Goal: Information Seeking & Learning: Learn about a topic

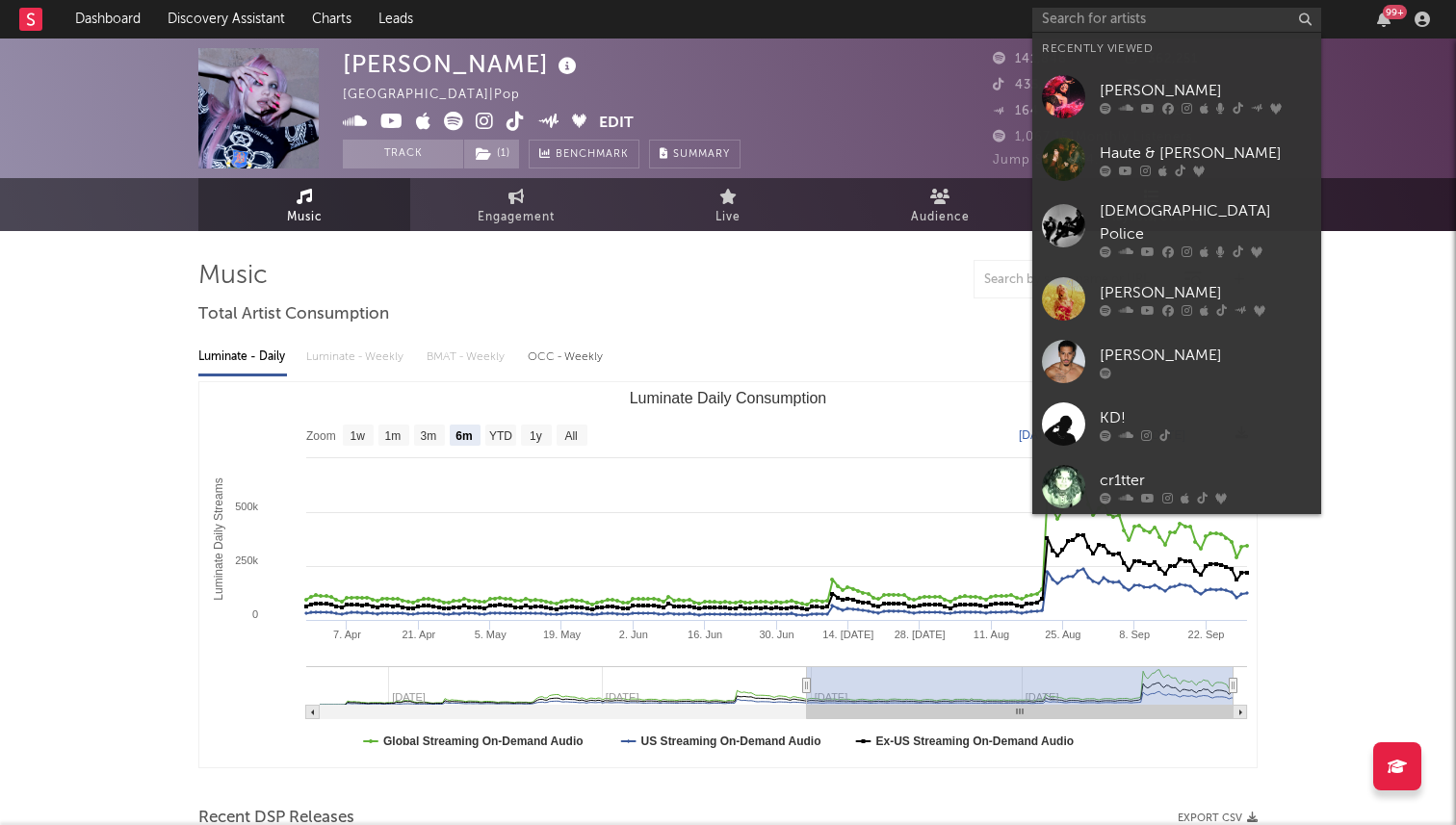
select select "6m"
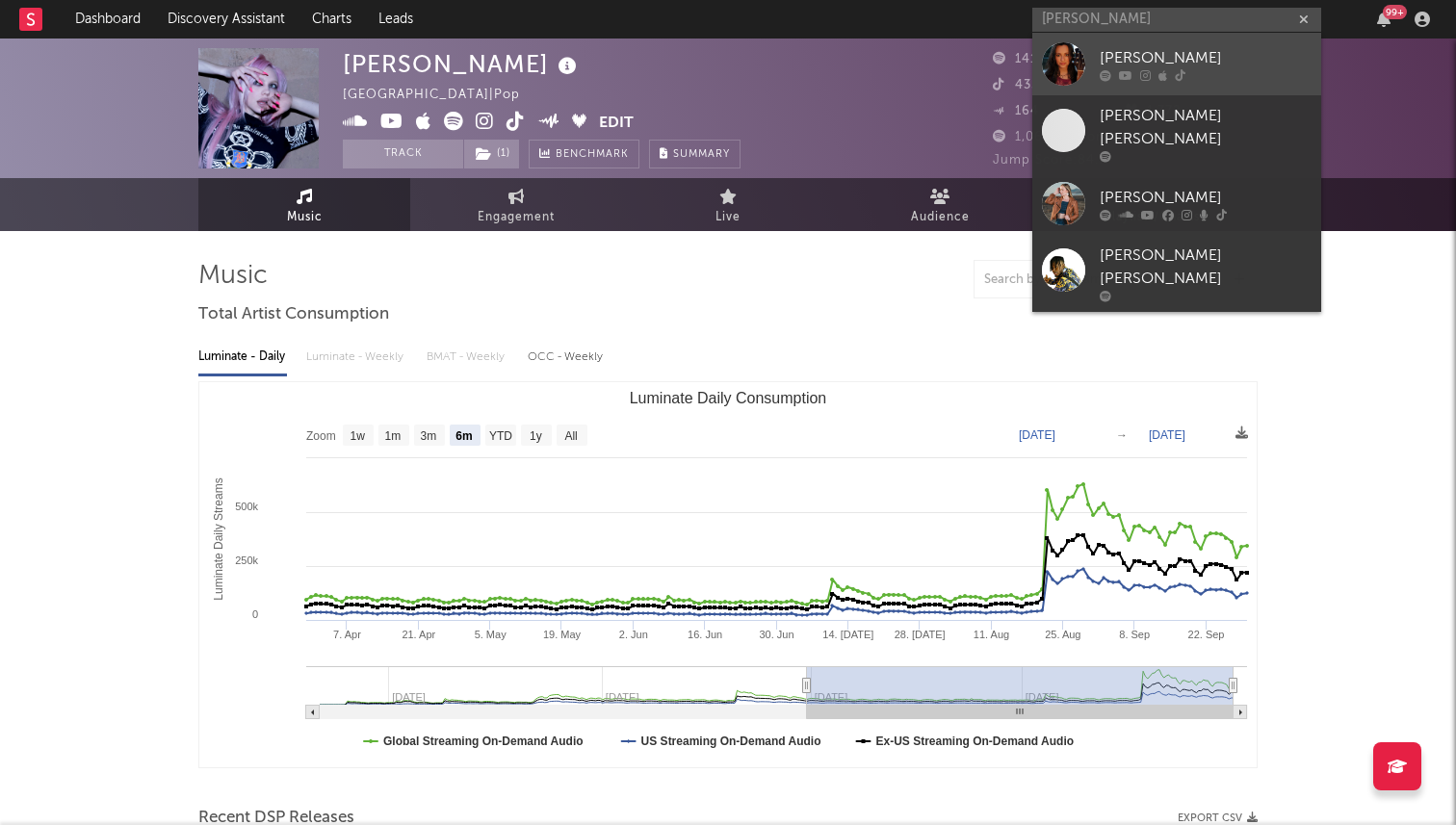
type input "[PERSON_NAME]"
click at [1149, 60] on div "[PERSON_NAME]" at bounding box center [1206, 58] width 211 height 23
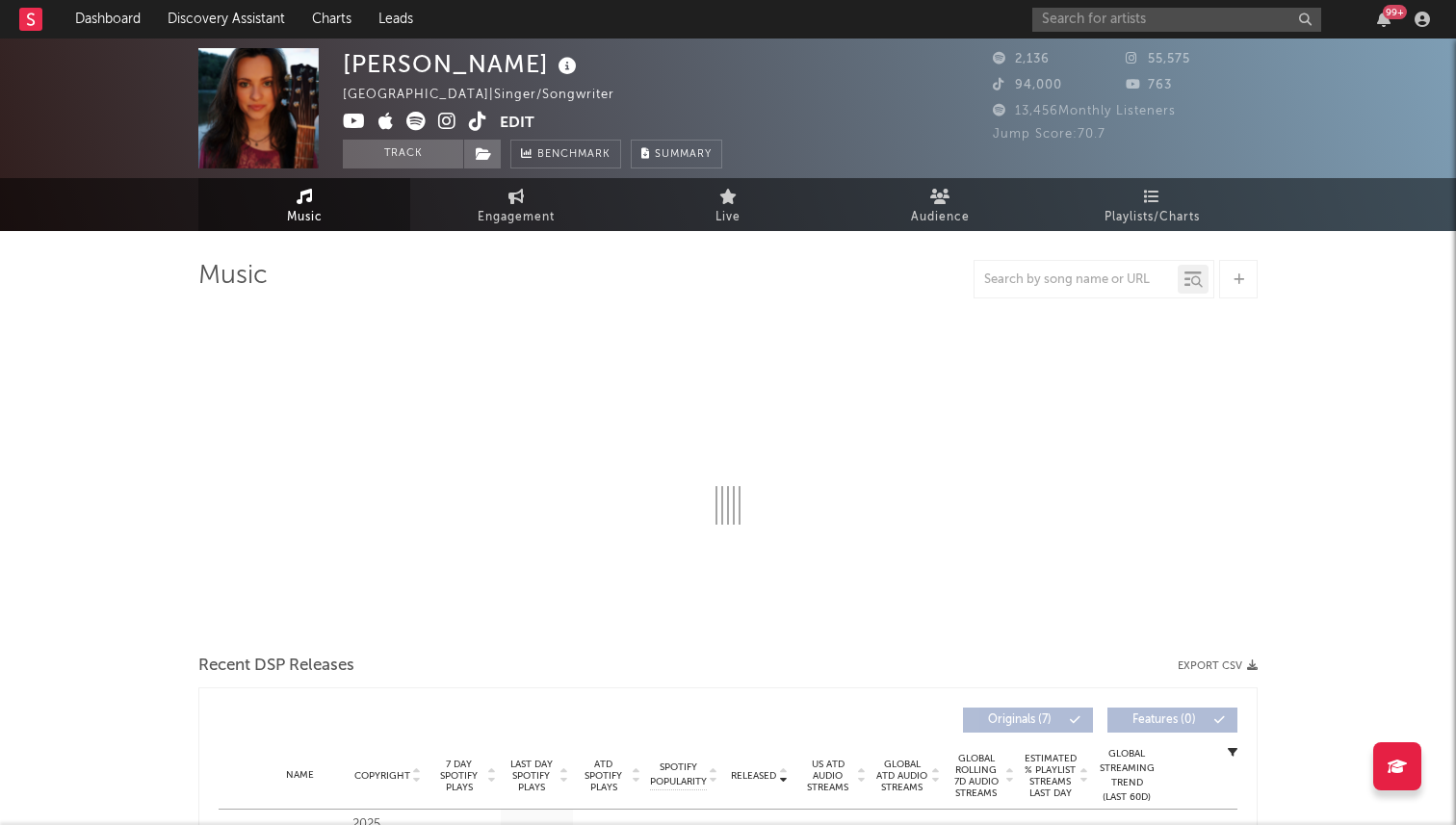
select select "6m"
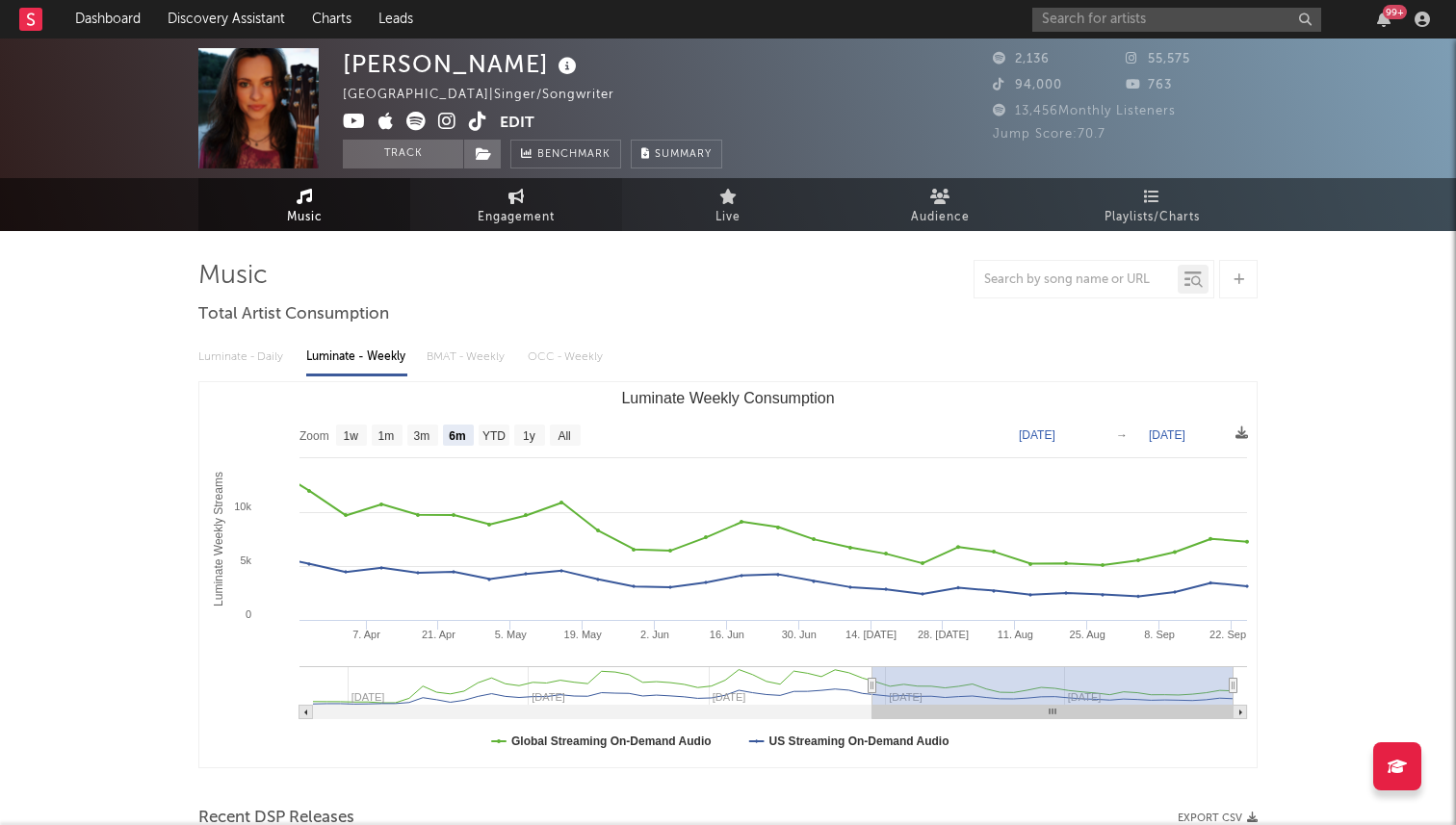
click at [499, 196] on link "Engagement" at bounding box center [516, 205] width 211 height 53
select select "1w"
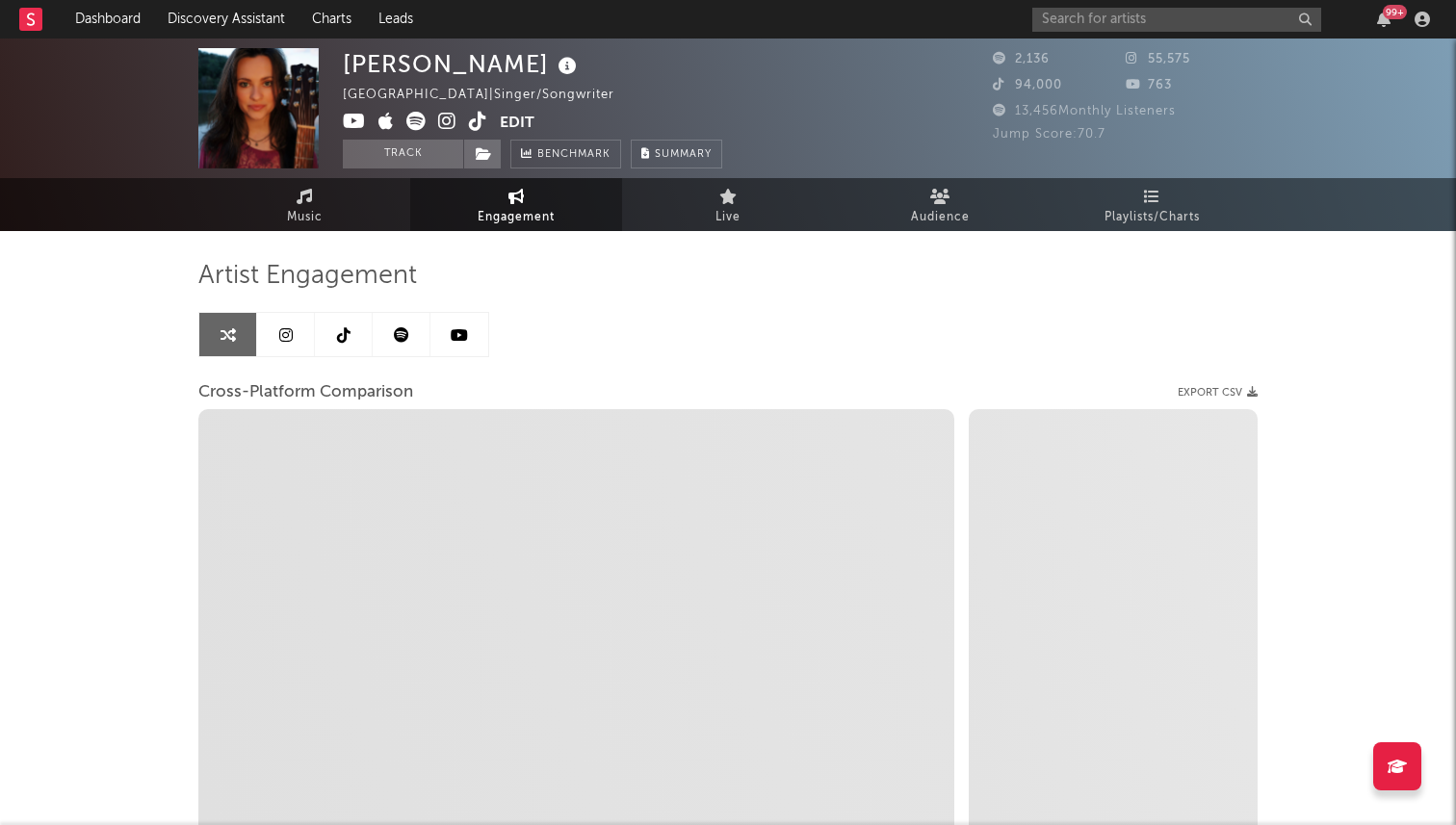
click at [283, 334] on icon at bounding box center [286, 336] width 14 height 16
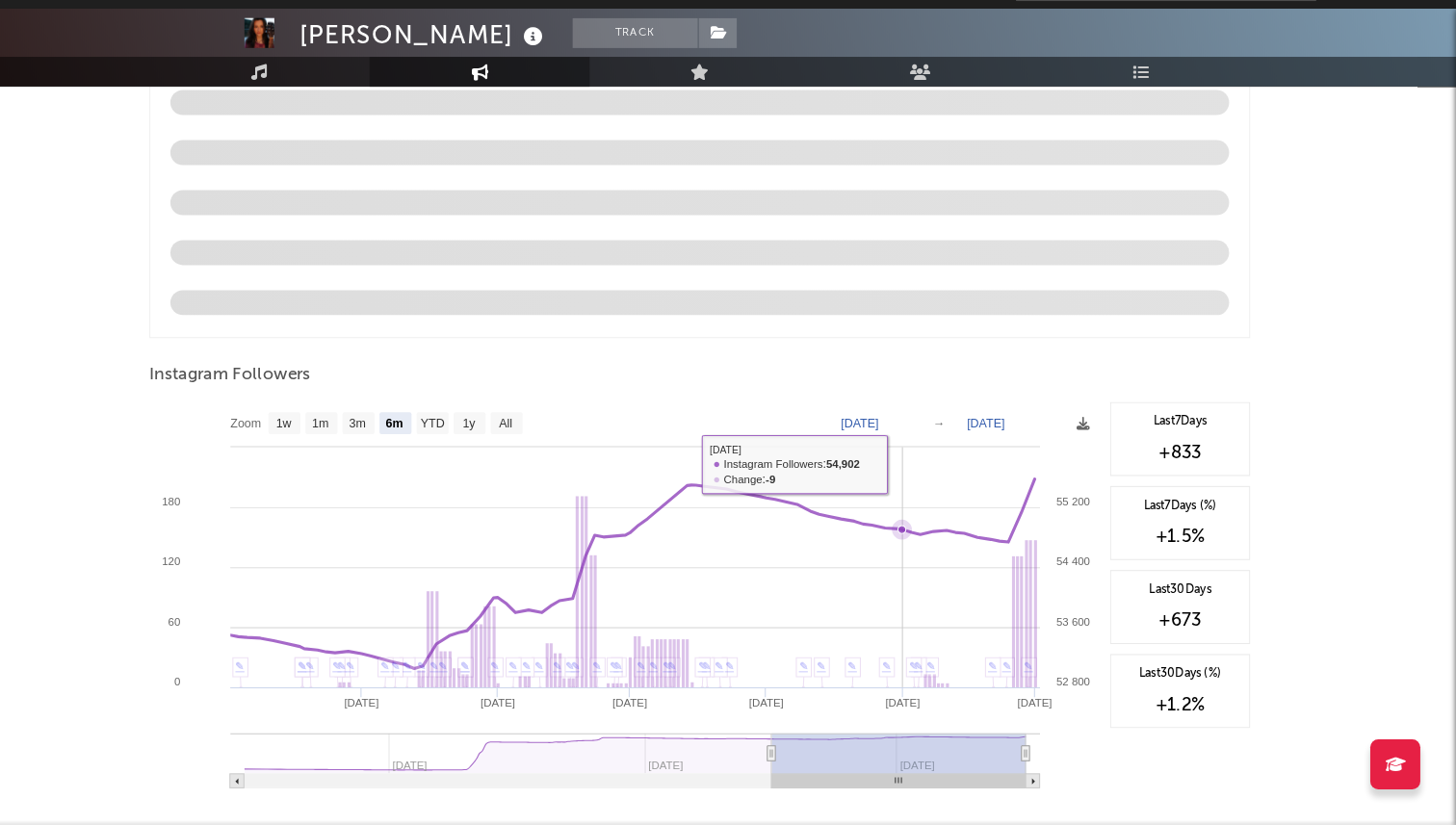
scroll to position [1916, 0]
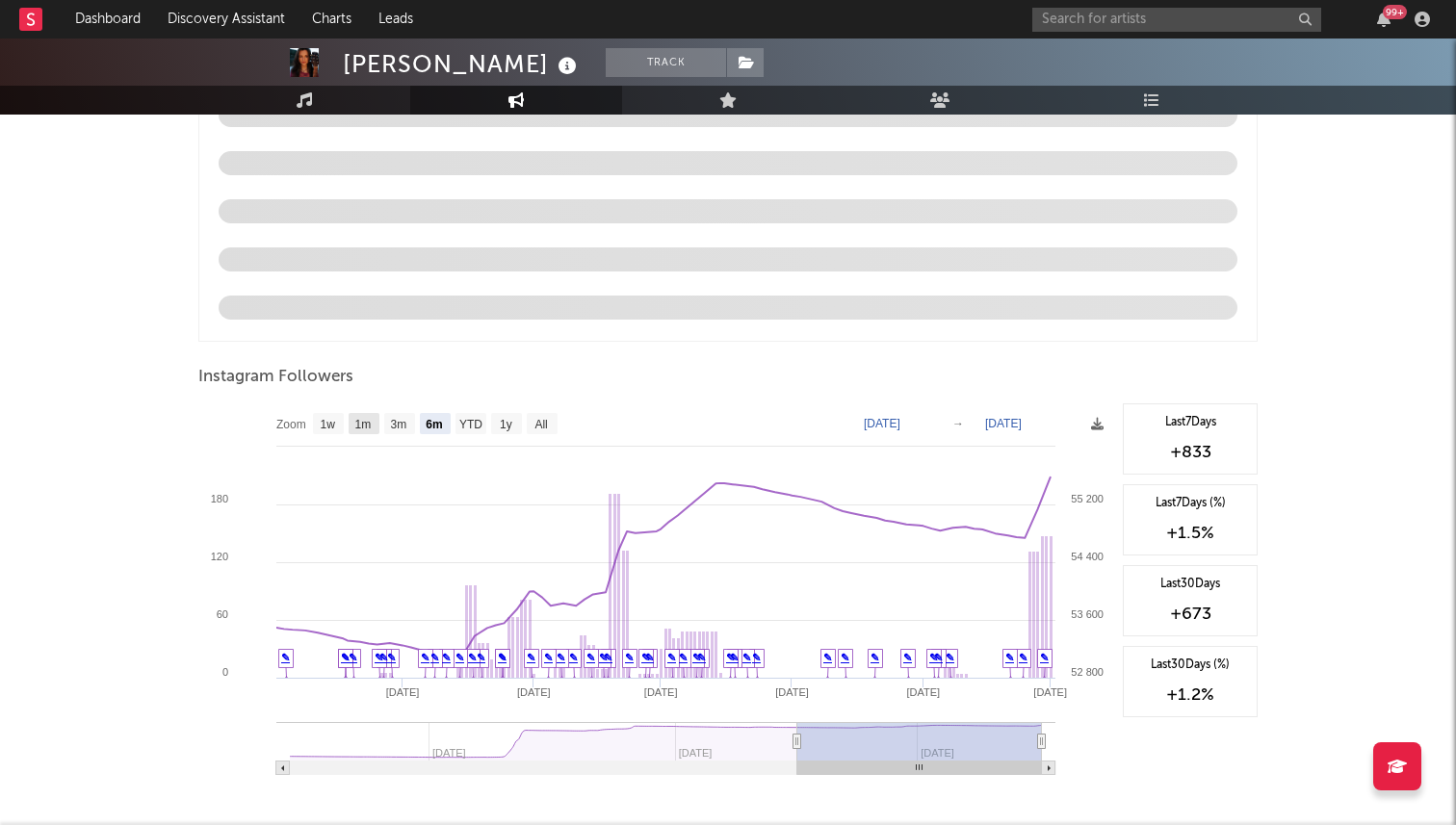
click at [350, 427] on rect at bounding box center [363, 424] width 30 height 22
select select "1m"
type input "[DATE]"
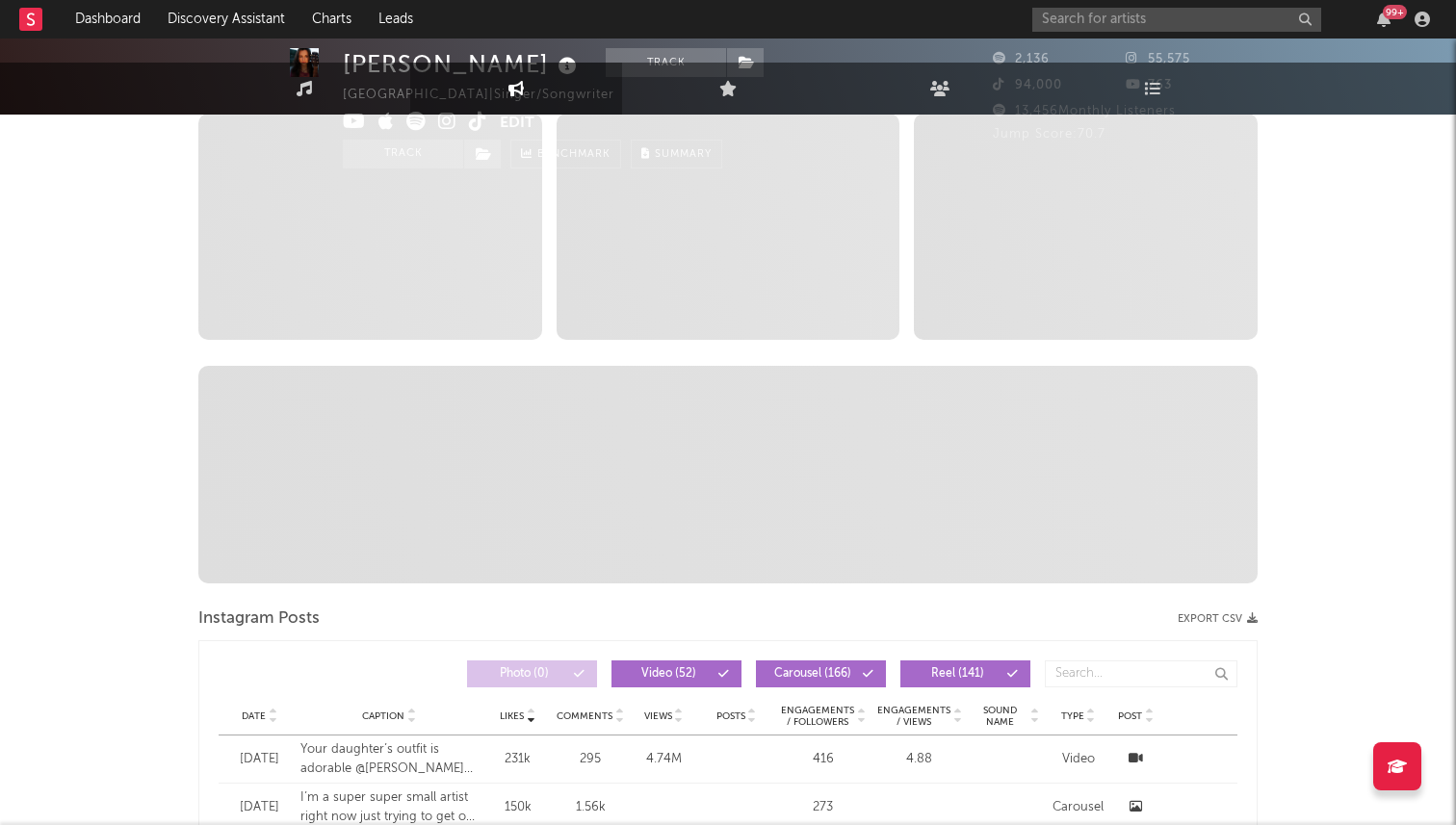
scroll to position [0, 0]
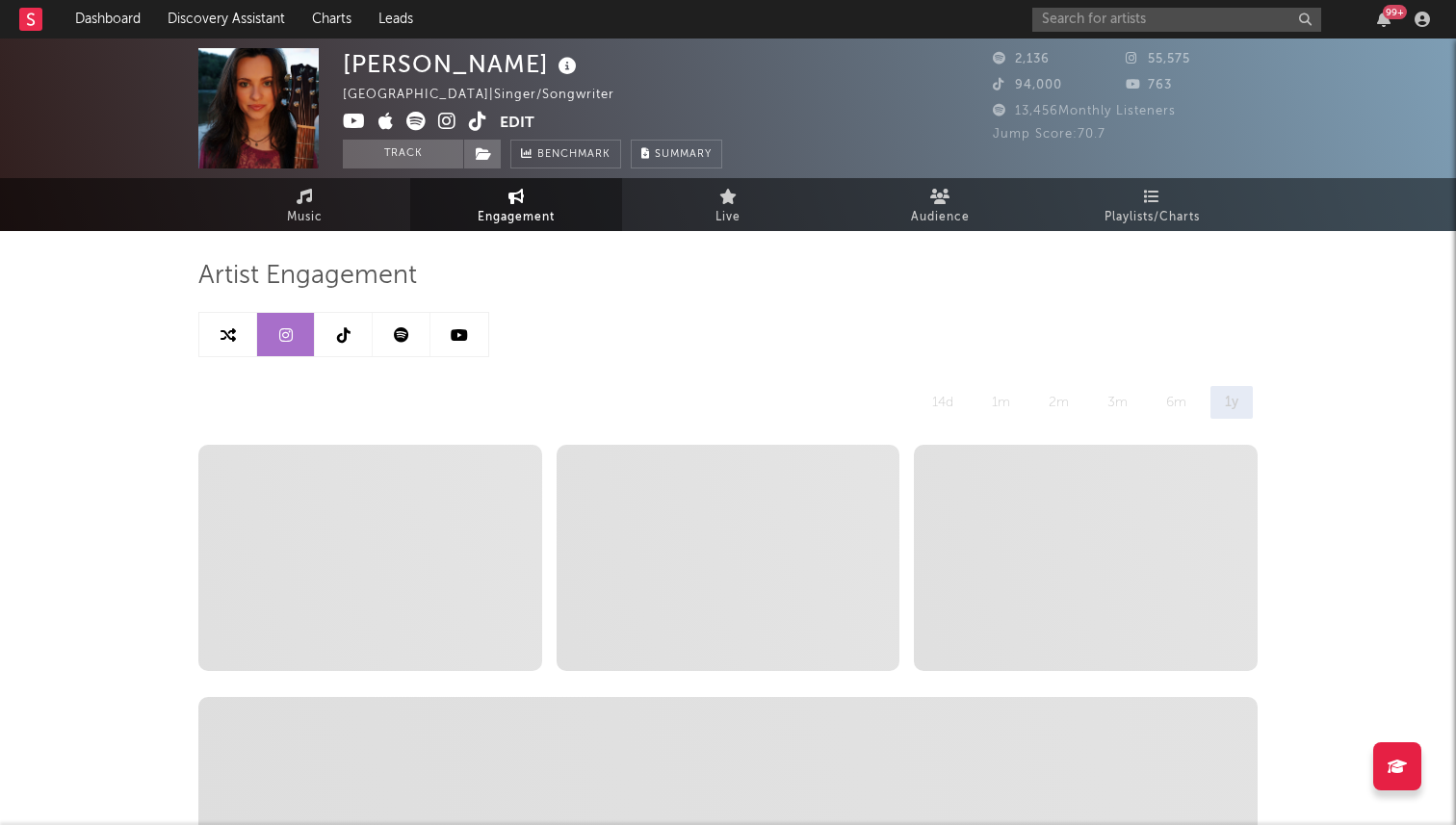
click at [323, 332] on link at bounding box center [343, 335] width 58 height 43
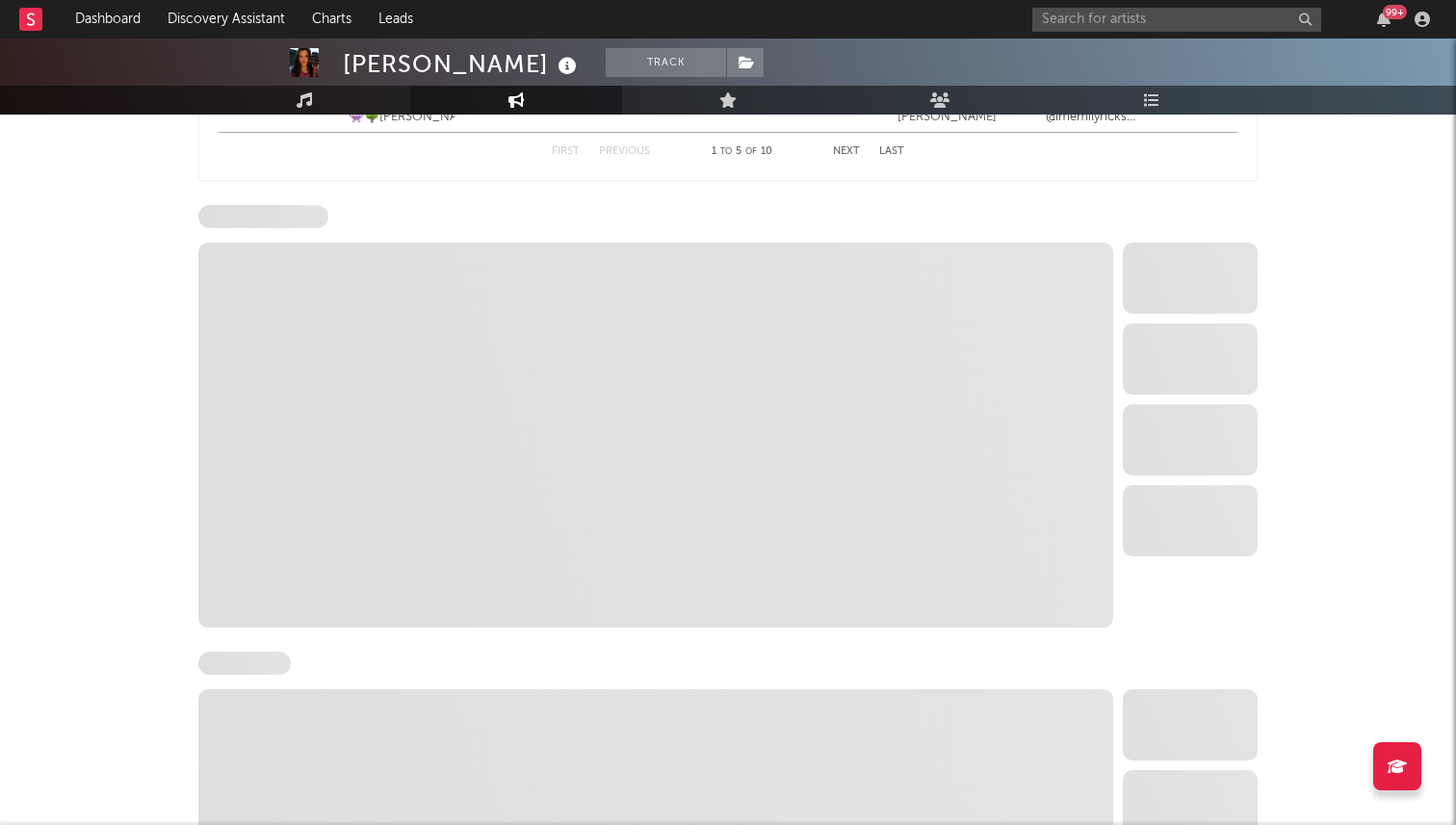
select select "6m"
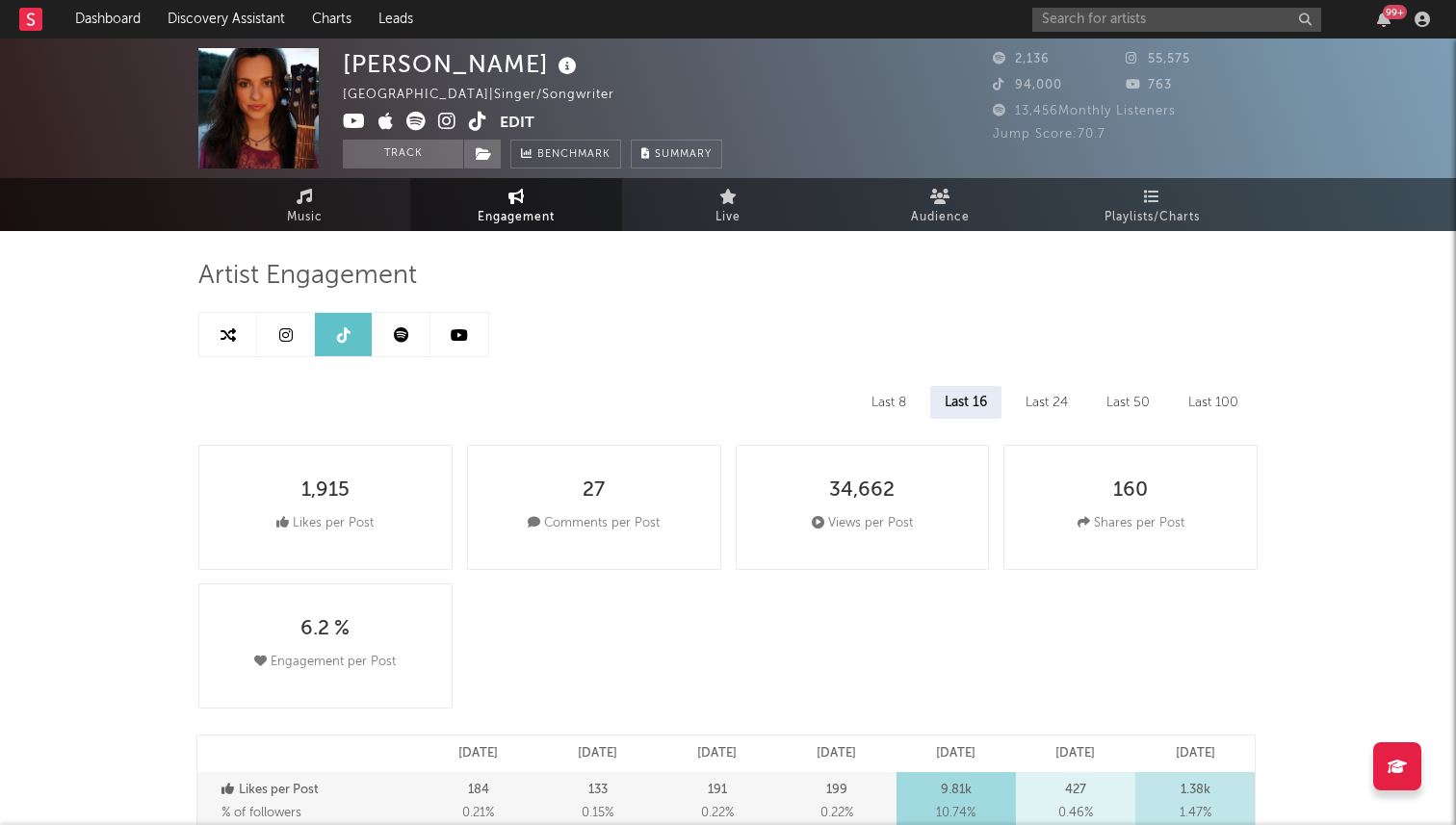
click at [476, 118] on icon at bounding box center [478, 121] width 19 height 20
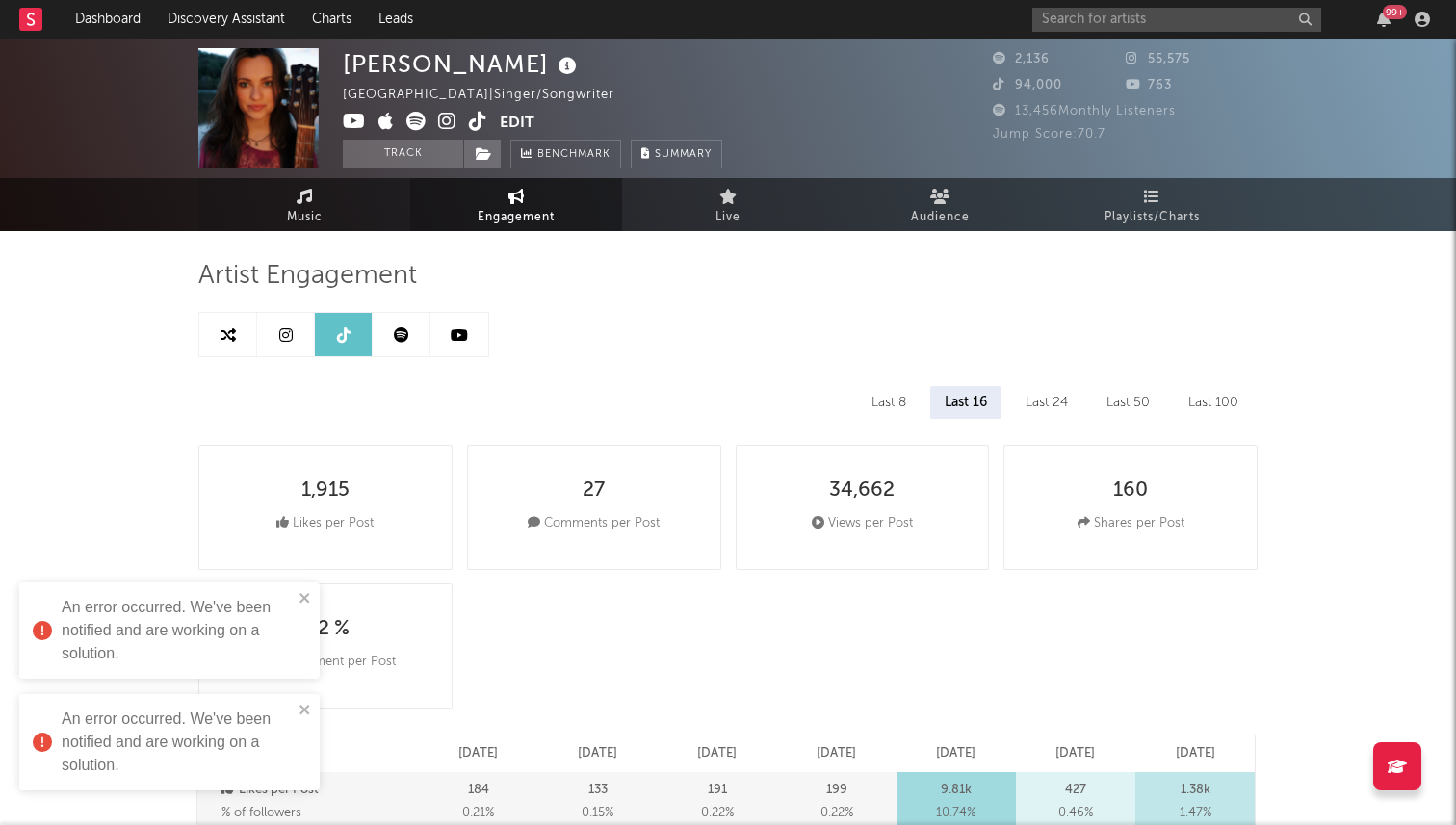
click at [301, 222] on span "Music" at bounding box center [304, 218] width 35 height 23
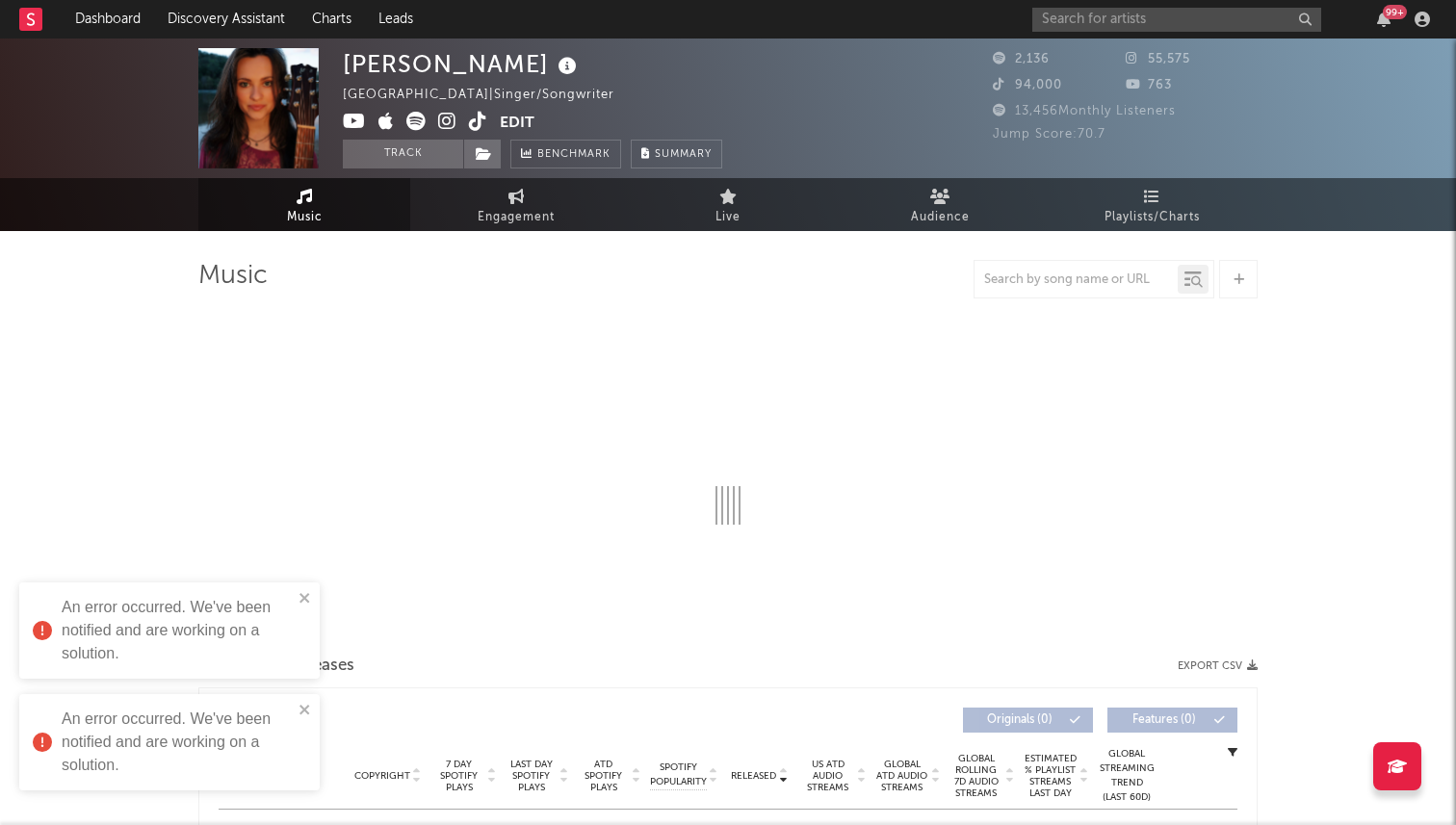
select select "6m"
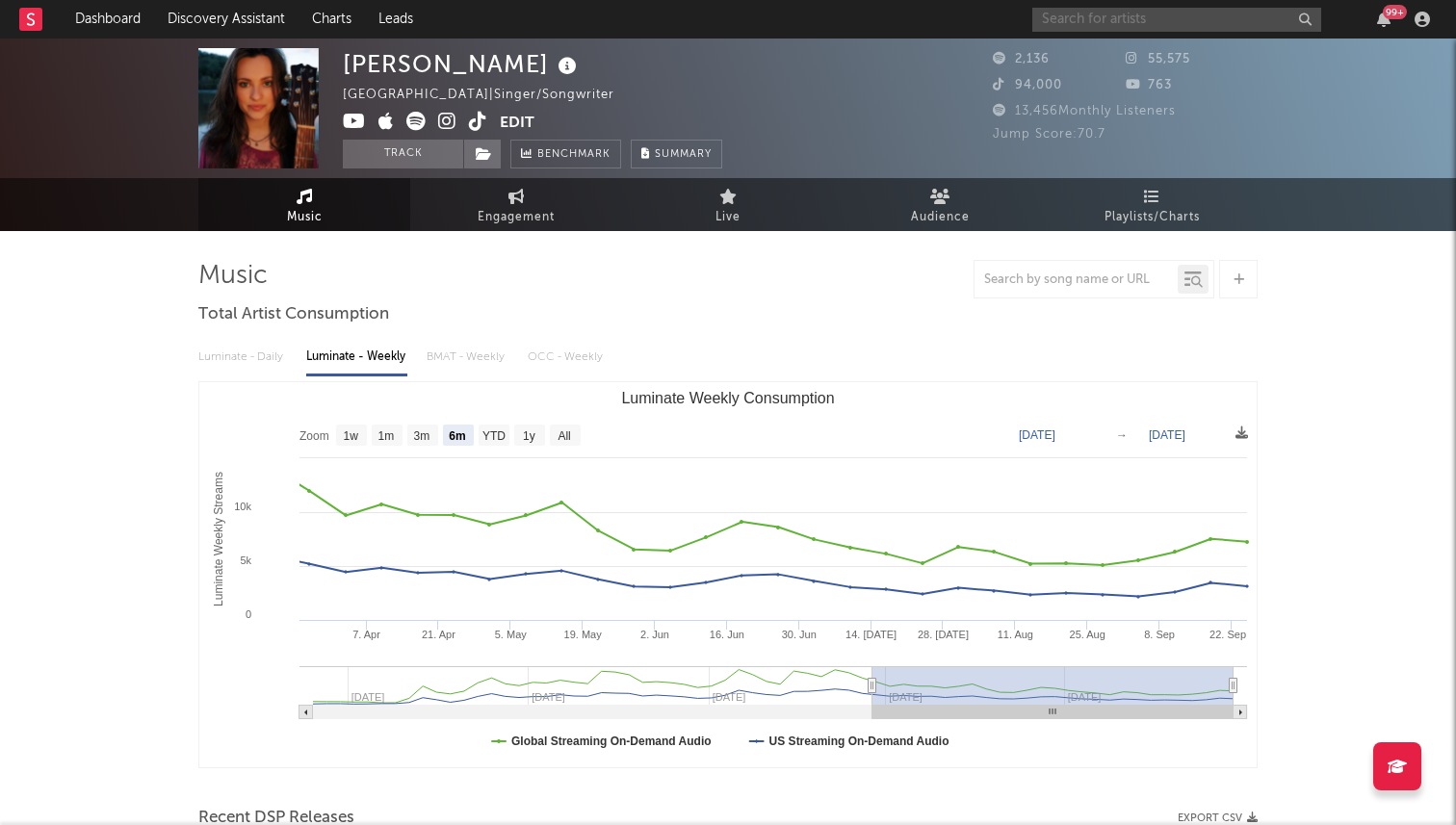
click at [1080, 20] on input "text" at bounding box center [1176, 20] width 289 height 24
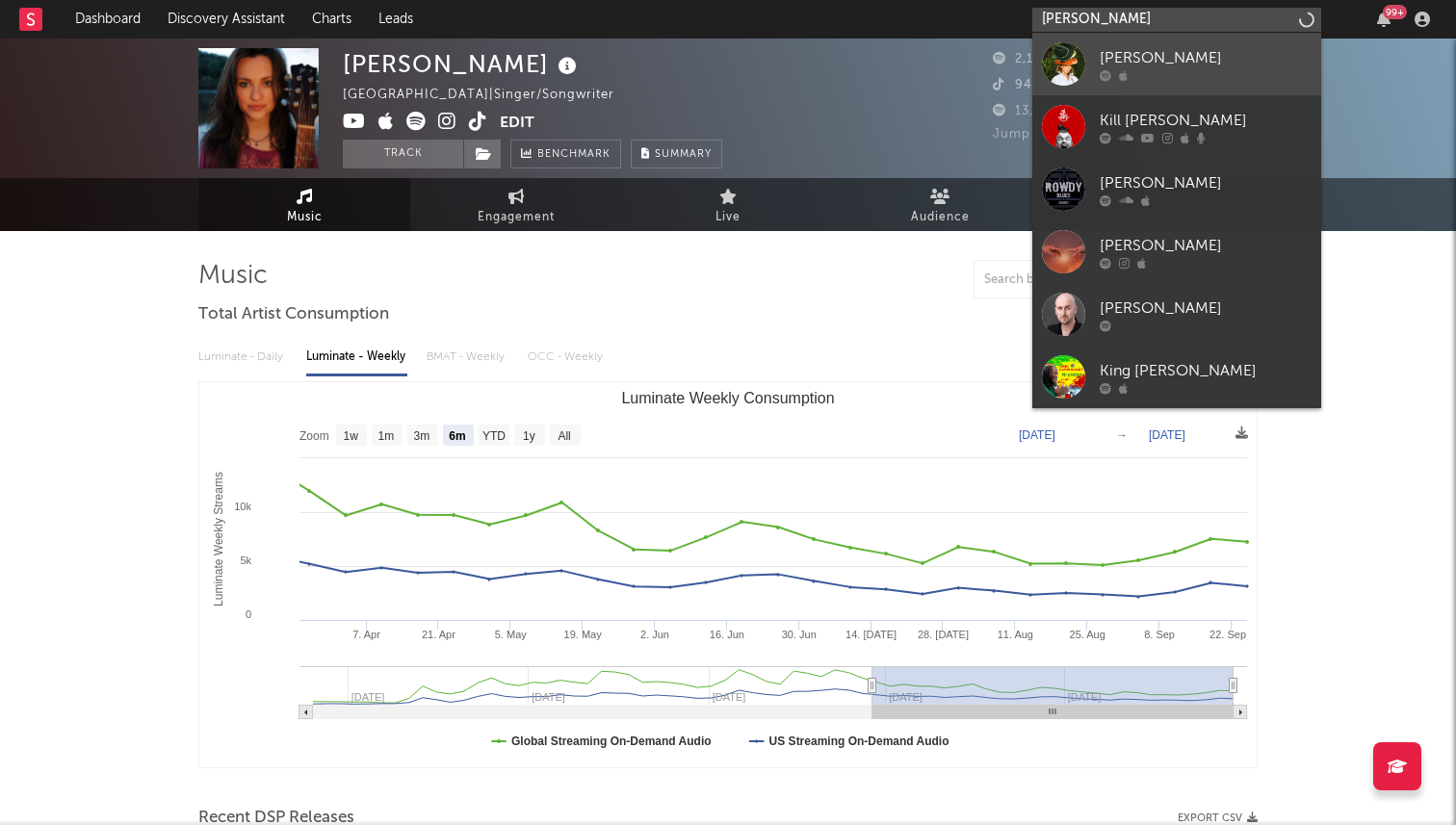
type input "[PERSON_NAME]"
click at [1132, 62] on div "[PERSON_NAME]" at bounding box center [1206, 58] width 211 height 23
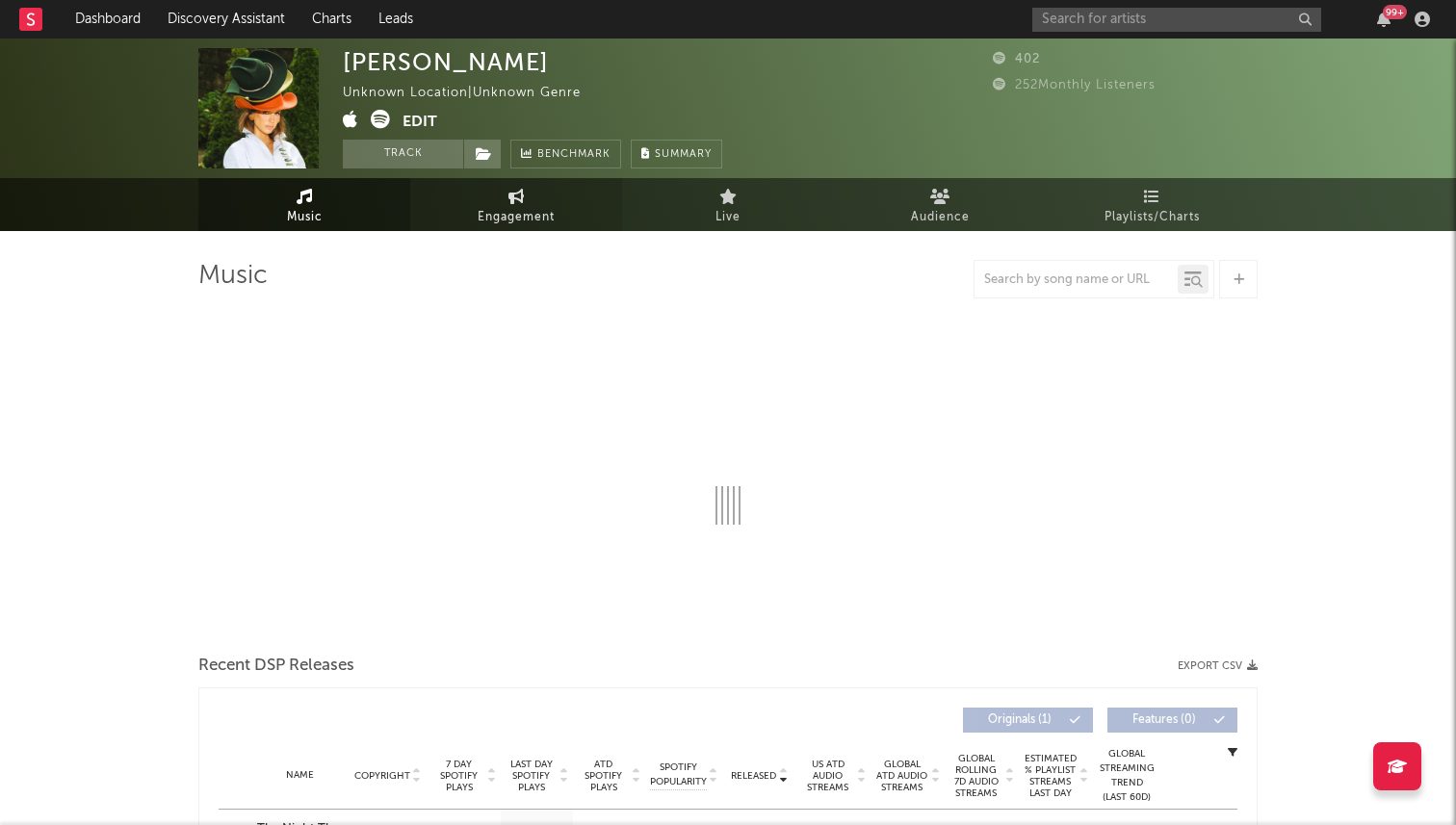
select select "1w"
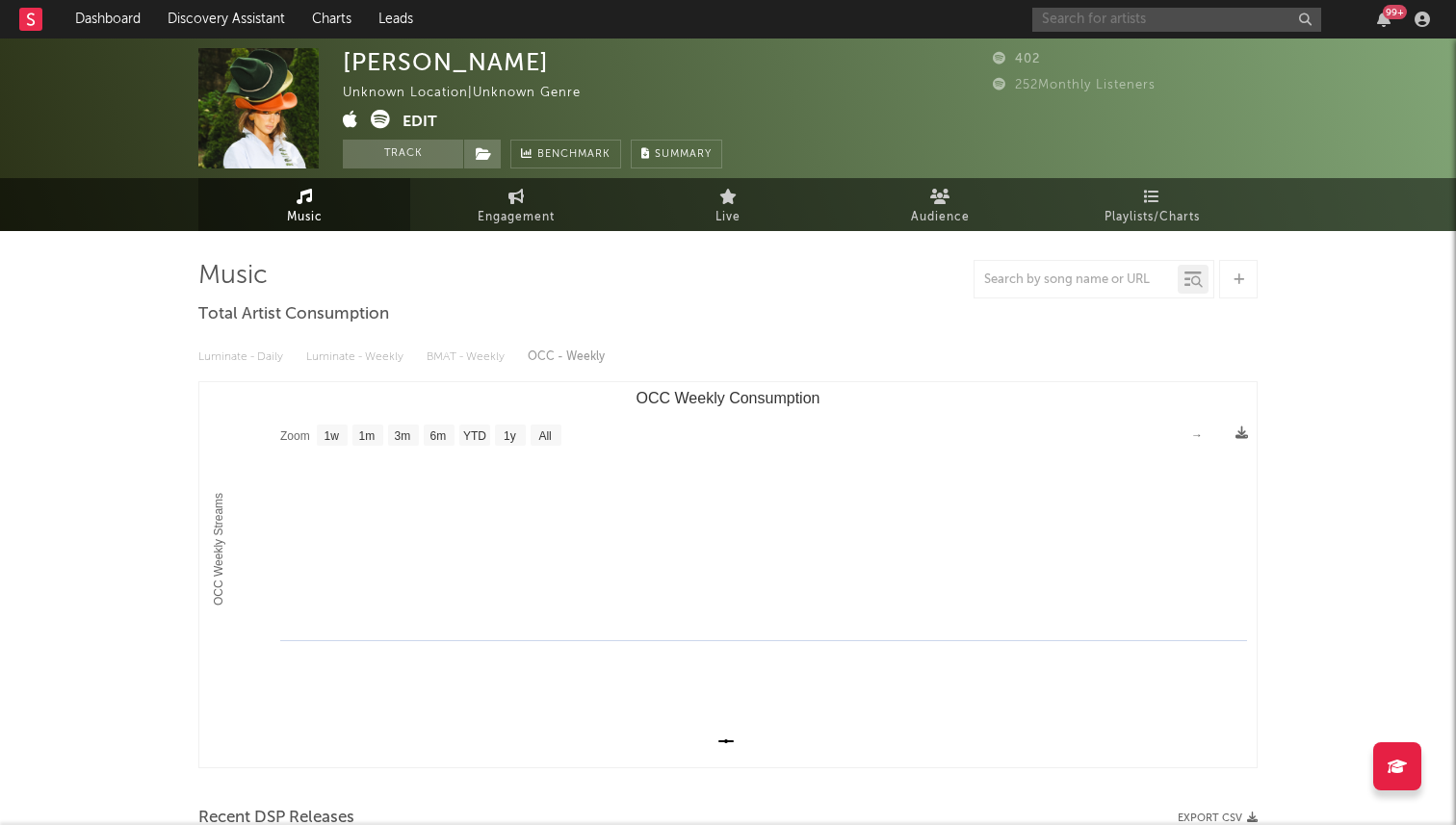
click at [1063, 14] on input "text" at bounding box center [1176, 20] width 289 height 24
